Goal: Navigation & Orientation: Find specific page/section

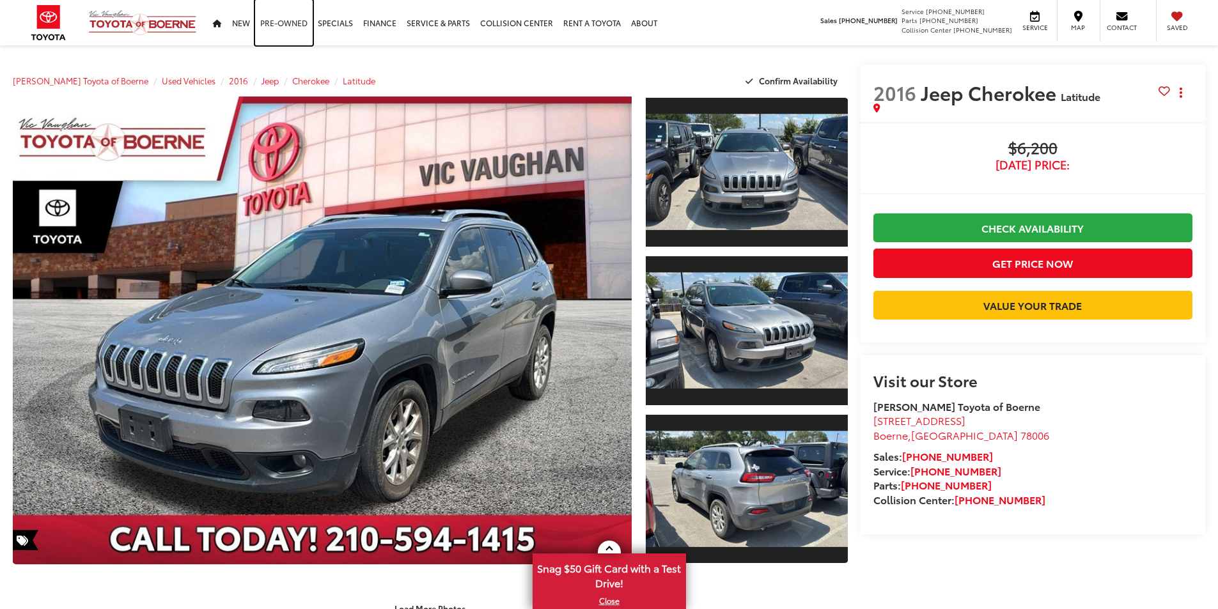
click at [287, 21] on link "Pre-Owned" at bounding box center [284, 22] width 58 height 45
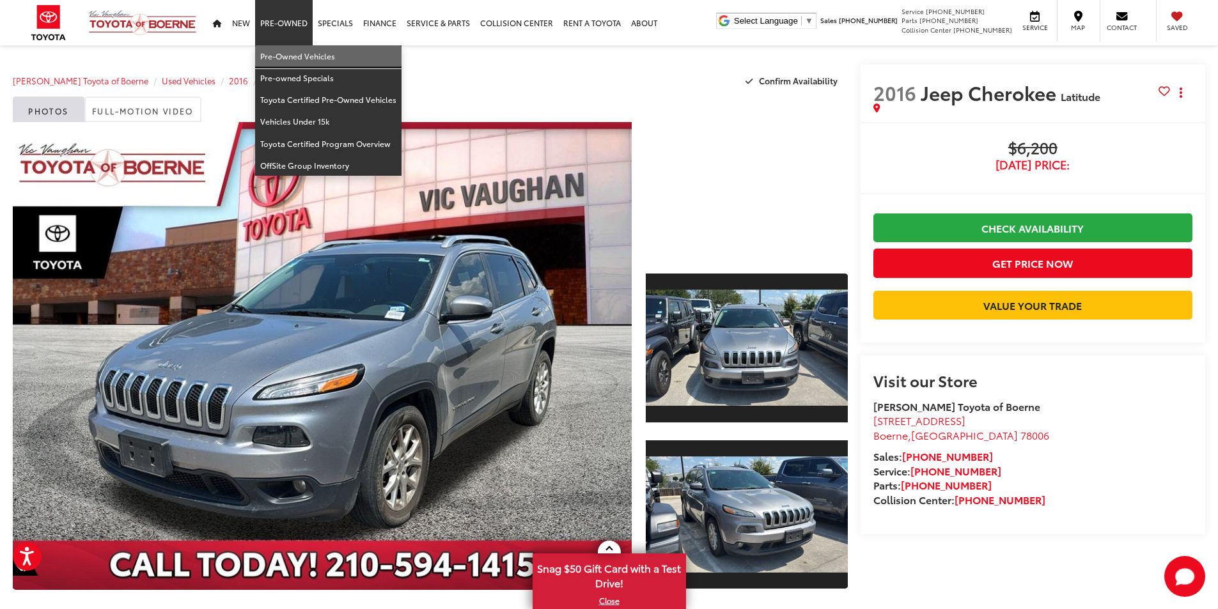
click at [279, 51] on link "Pre-Owned Vehicles" at bounding box center [328, 56] width 146 height 22
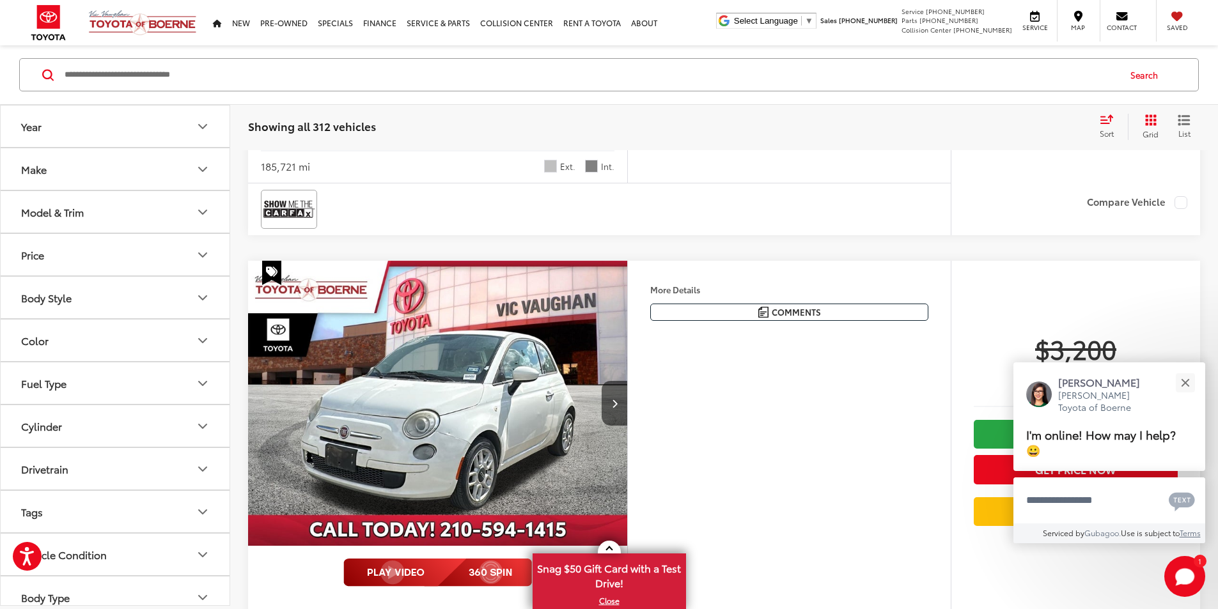
scroll to position [2389, 0]
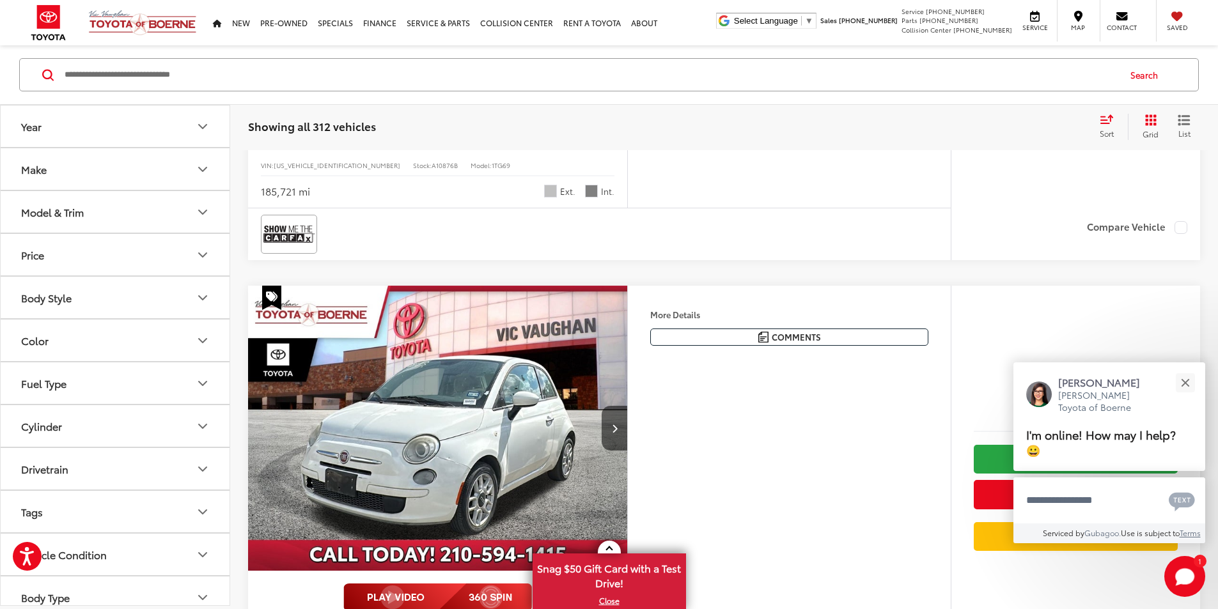
drag, startPoint x: 1224, startPoint y: 27, endPoint x: 1225, endPoint y: 215, distance: 187.4
